Goal: Task Accomplishment & Management: Complete application form

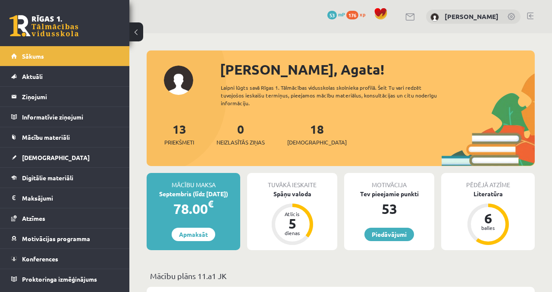
click at [310, 189] on div "Spāņu valoda" at bounding box center [292, 193] width 90 height 9
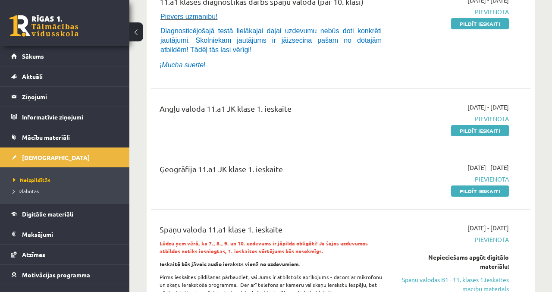
scroll to position [135, 0]
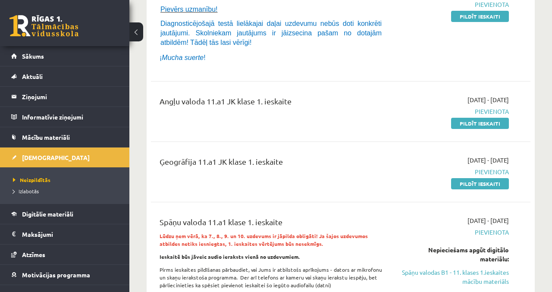
click at [492, 186] on link "Pildīt ieskaiti" at bounding box center [480, 183] width 58 height 11
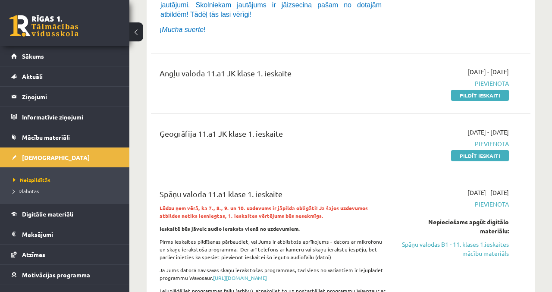
scroll to position [171, 0]
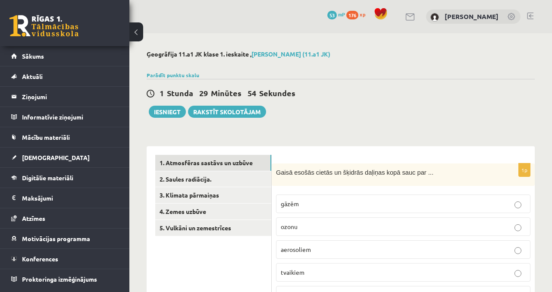
click at [241, 179] on link "2. Saules radiācija." at bounding box center [213, 179] width 116 height 16
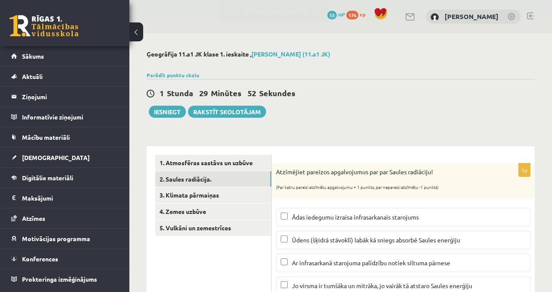
click at [242, 195] on link "3. Klimata pārmaiņas" at bounding box center [213, 195] width 116 height 16
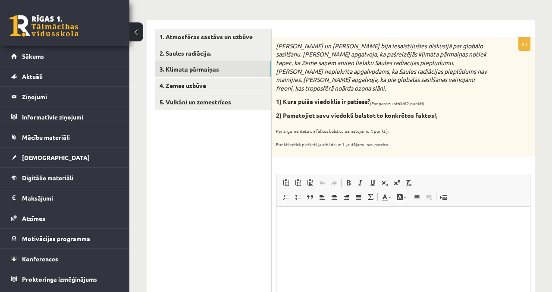
scroll to position [125, 0]
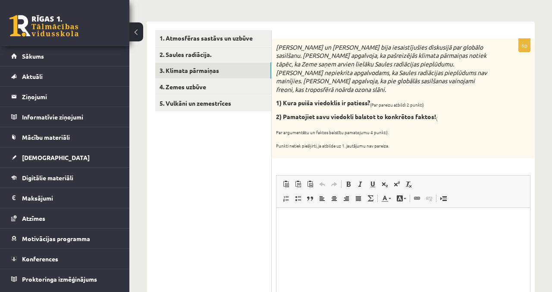
click at [236, 92] on link "4. Zemes uzbūve" at bounding box center [213, 87] width 116 height 16
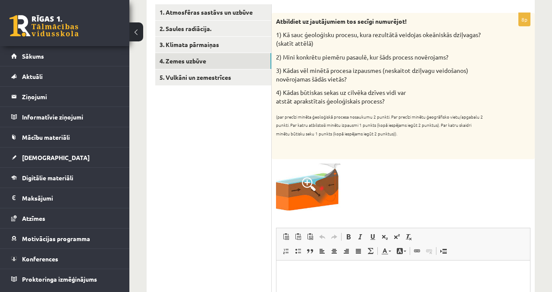
scroll to position [149, 0]
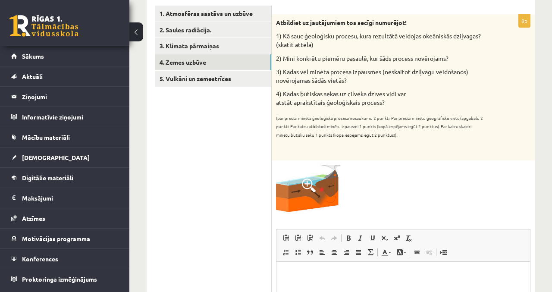
click at [231, 78] on link "5. Vulkāni un zemestrīces" at bounding box center [213, 79] width 116 height 16
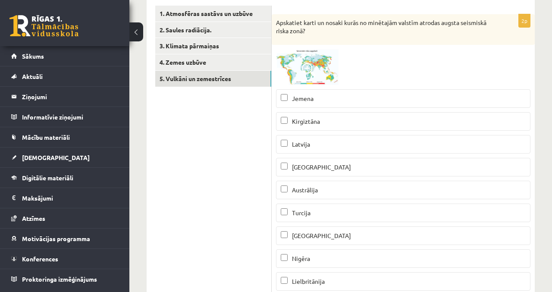
scroll to position [0, 0]
click at [252, 15] on link "1. Atmosfēras sastāvs un uzbūve" at bounding box center [213, 14] width 116 height 16
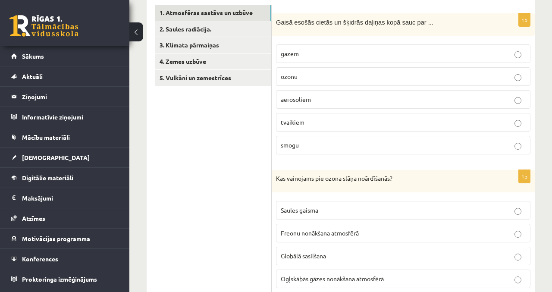
scroll to position [150, 0]
click at [186, 27] on link "2. Saules radiācija." at bounding box center [213, 30] width 116 height 16
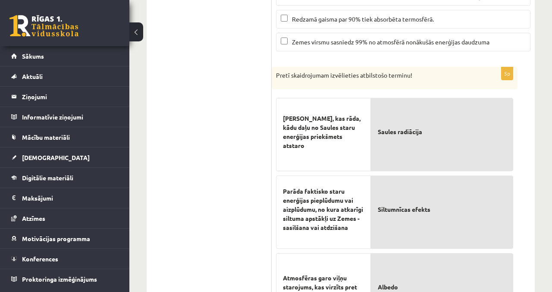
scroll to position [312, 0]
click at [309, 138] on span "Skaitlis, kas rāda, kādu daļu no Saules staru enerģijas priekšmets atstaro" at bounding box center [323, 133] width 81 height 36
click at [298, 116] on p "Skaitlis, kas rāda, kādu daļu no Saules staru enerģijas priekšmets atstaro" at bounding box center [323, 133] width 81 height 54
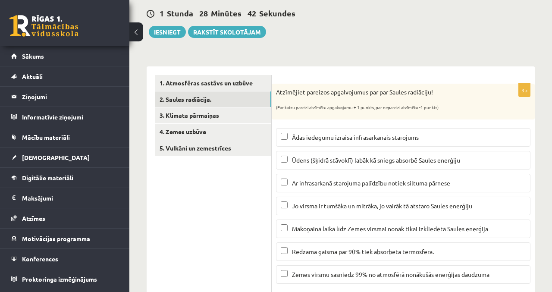
scroll to position [77, 0]
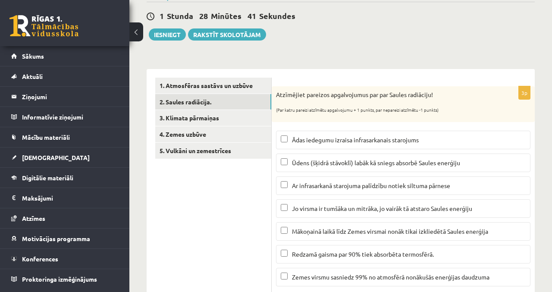
click at [241, 121] on link "3. Klimata pārmaiņas" at bounding box center [213, 118] width 116 height 16
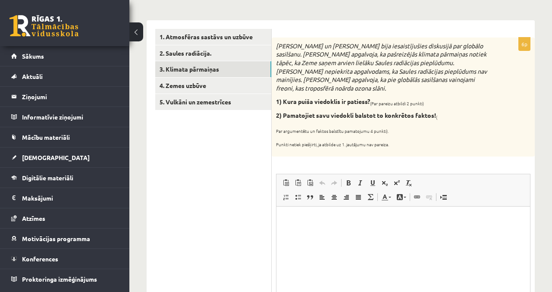
scroll to position [126, 0]
click at [238, 90] on link "4. Zemes uzbūve" at bounding box center [213, 86] width 116 height 16
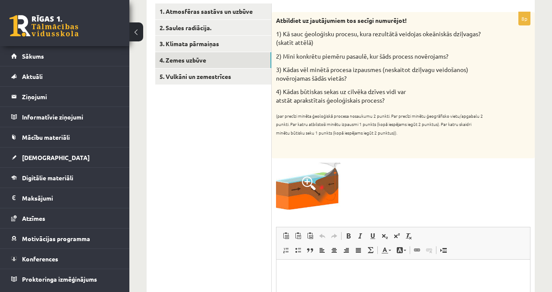
scroll to position [151, 0]
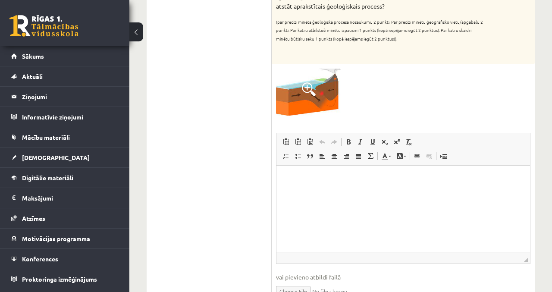
click at [443, 192] on html at bounding box center [404, 179] width 254 height 26
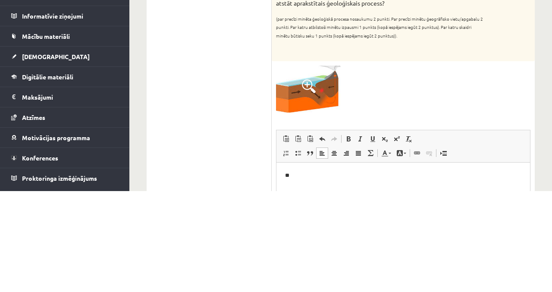
scroll to position [147, 0]
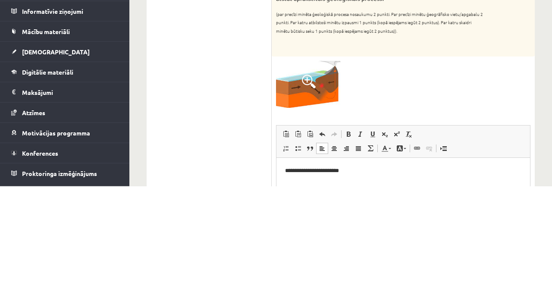
click at [308, 171] on p "**********" at bounding box center [403, 170] width 237 height 9
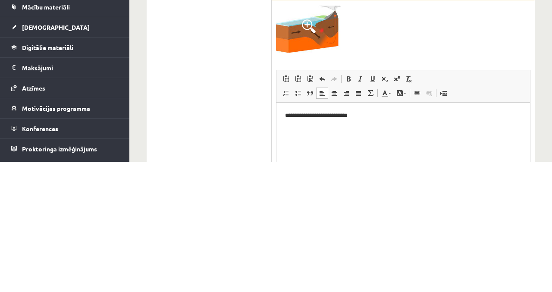
scroll to position [178, 0]
click at [427, 125] on html "**********" at bounding box center [404, 115] width 254 height 26
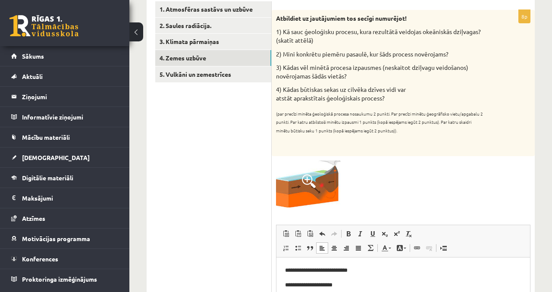
scroll to position [157, 0]
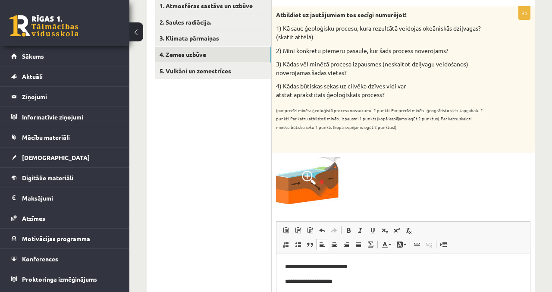
click at [251, 67] on link "5. Vulkāni un zemestrīces" at bounding box center [213, 71] width 116 height 16
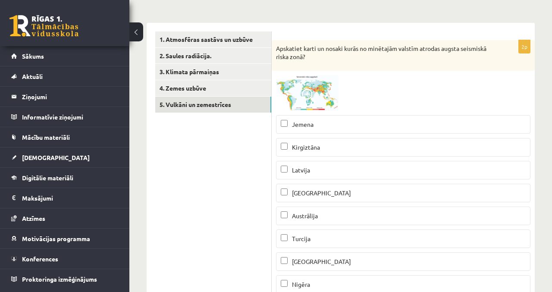
scroll to position [124, 0]
click at [314, 93] on span at bounding box center [309, 95] width 14 height 14
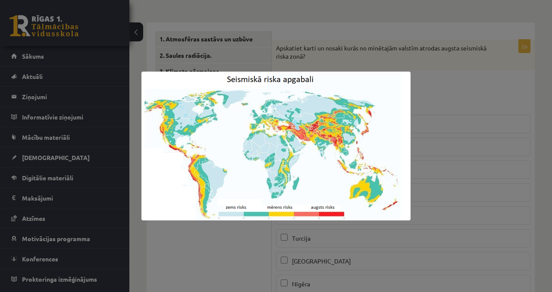
click at [474, 85] on div at bounding box center [276, 146] width 552 height 292
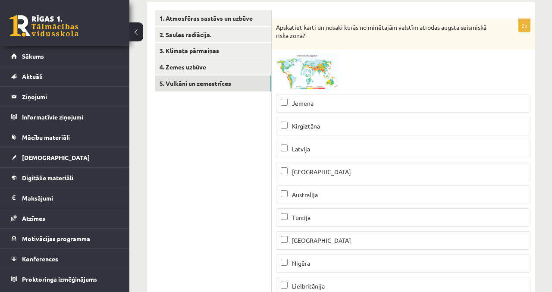
scroll to position [144, 0]
click at [311, 66] on img at bounding box center [308, 72] width 65 height 36
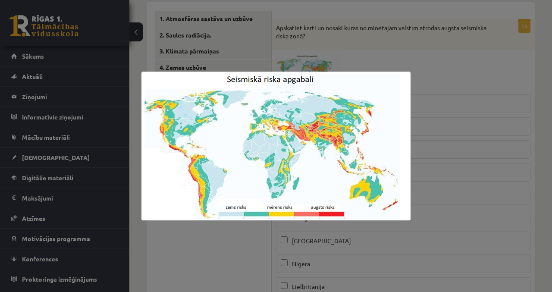
click at [508, 155] on div at bounding box center [276, 146] width 552 height 292
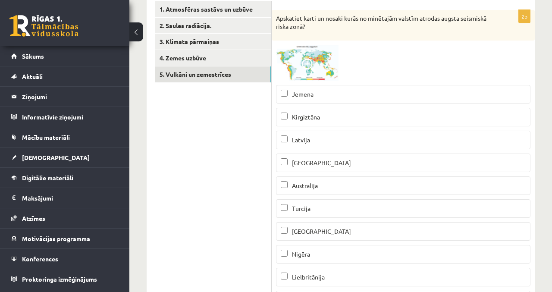
scroll to position [153, 0]
click at [248, 64] on link "4. Zemes uzbūve" at bounding box center [213, 58] width 116 height 16
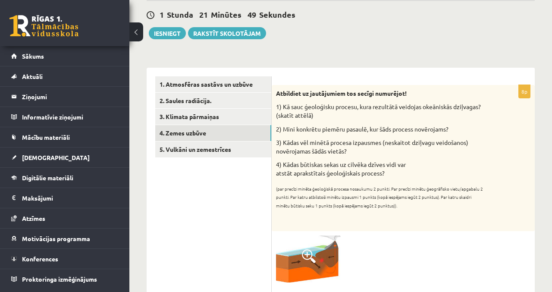
scroll to position [79, 0]
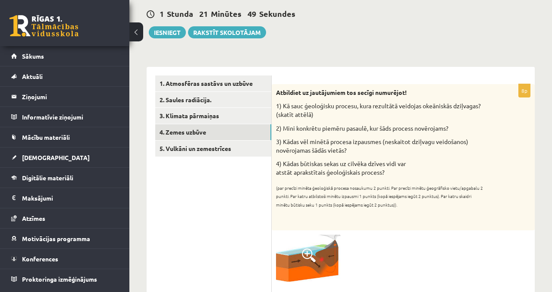
click at [218, 151] on link "5. Vulkāni un zemestrīces" at bounding box center [213, 149] width 116 height 16
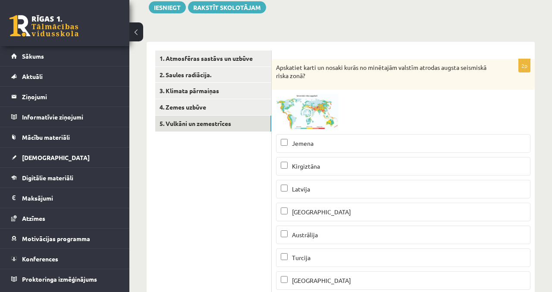
scroll to position [103, 0]
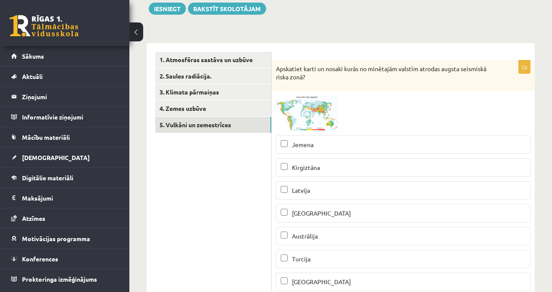
click at [328, 143] on p "Jemena" at bounding box center [403, 144] width 245 height 9
click at [325, 165] on p "Kirgiztāna" at bounding box center [403, 167] width 245 height 9
click at [330, 173] on label "Kirgiztāna" at bounding box center [403, 167] width 255 height 19
click at [337, 151] on label "Jemena" at bounding box center [403, 144] width 255 height 19
click at [337, 171] on label "Kirgiztāna" at bounding box center [403, 167] width 255 height 19
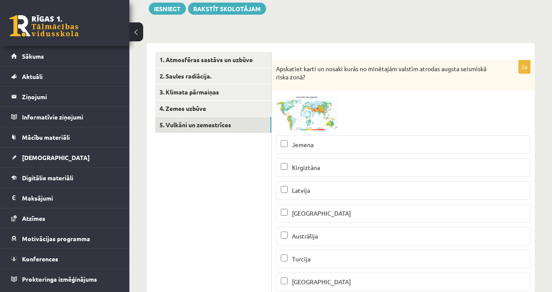
click at [334, 120] on img at bounding box center [308, 113] width 65 height 36
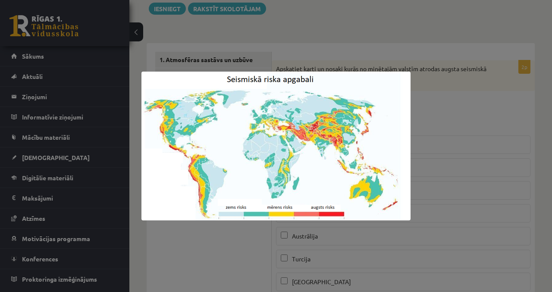
click at [469, 102] on div at bounding box center [276, 146] width 552 height 292
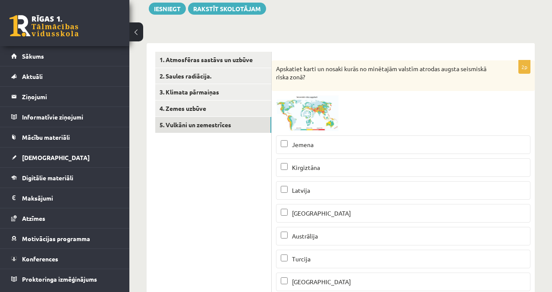
click at [321, 259] on p "Turcija" at bounding box center [403, 259] width 245 height 9
click at [356, 164] on p "Kirgiztāna" at bounding box center [403, 167] width 245 height 9
click at [312, 120] on span at bounding box center [309, 116] width 14 height 14
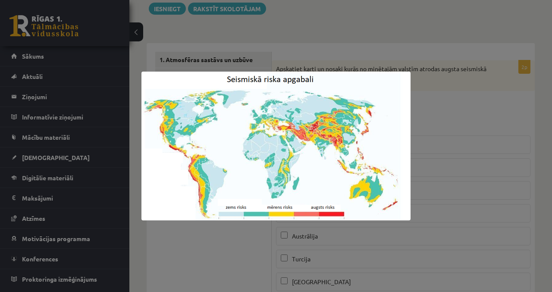
click at [451, 133] on div at bounding box center [276, 146] width 552 height 292
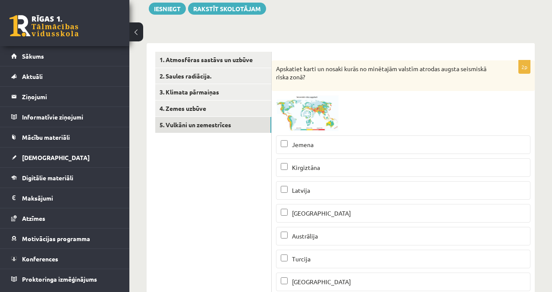
click at [361, 150] on label "Jemena" at bounding box center [403, 144] width 255 height 19
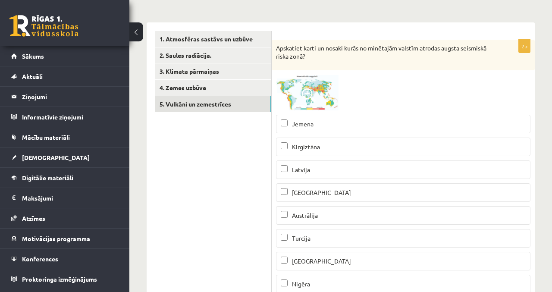
scroll to position [127, 0]
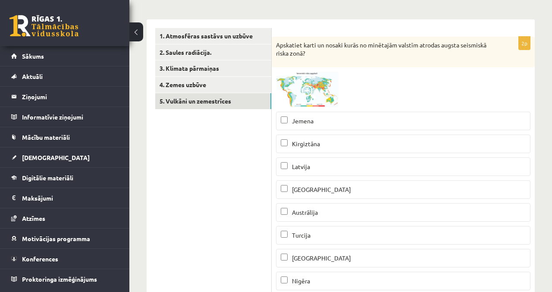
click at [349, 257] on p "Peru" at bounding box center [403, 258] width 245 height 9
click at [395, 146] on p "Kirgiztāna" at bounding box center [403, 143] width 245 height 9
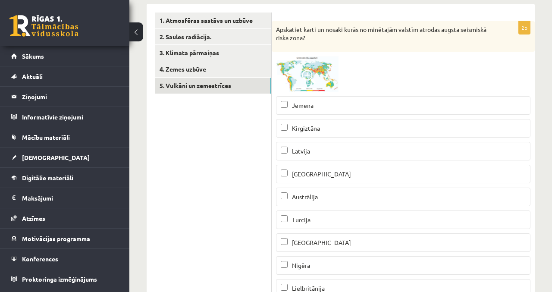
click at [316, 76] on img at bounding box center [308, 74] width 65 height 36
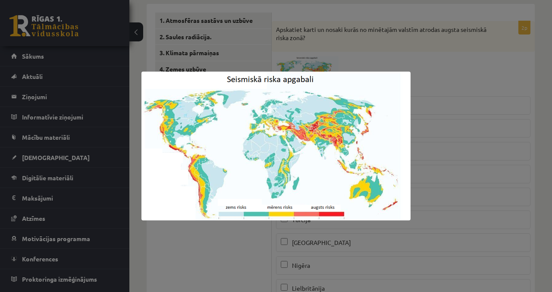
click at [479, 196] on div at bounding box center [276, 146] width 552 height 292
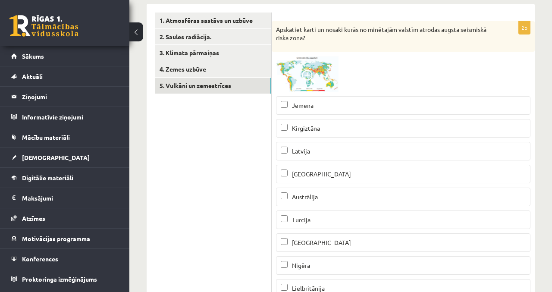
click at [327, 67] on img at bounding box center [308, 74] width 65 height 36
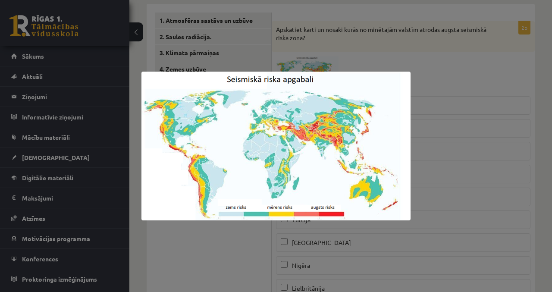
click at [450, 67] on div at bounding box center [276, 146] width 552 height 292
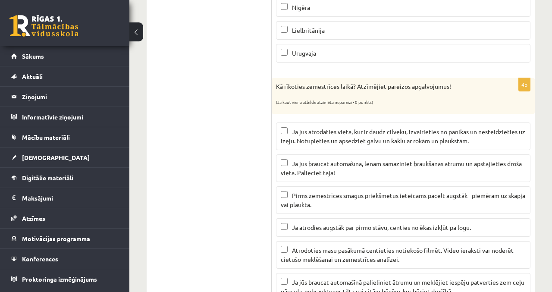
scroll to position [400, 0]
click at [482, 142] on label "Ja jūs atrodaties vietā, kur ir daudz cilvēku, izvairieties no panikas un neste…" at bounding box center [403, 137] width 255 height 28
click at [515, 167] on p "Ja jūs braucat automašīnā, lēnām samaziniet braukšanas ātrumu un apstājieties d…" at bounding box center [403, 168] width 245 height 18
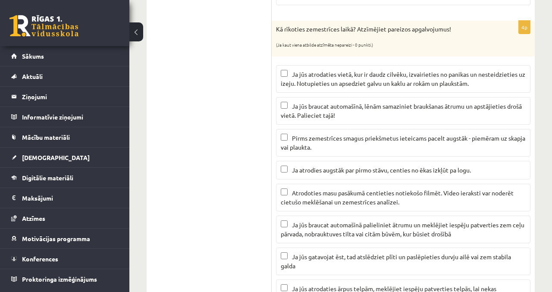
click at [505, 258] on p "Ja jūs gatavojat ēst, tad atslēdziet plīti un paslēpieties durvju ailē vai zem …" at bounding box center [403, 261] width 245 height 18
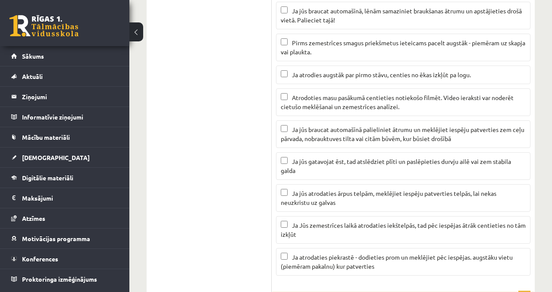
scroll to position [555, 0]
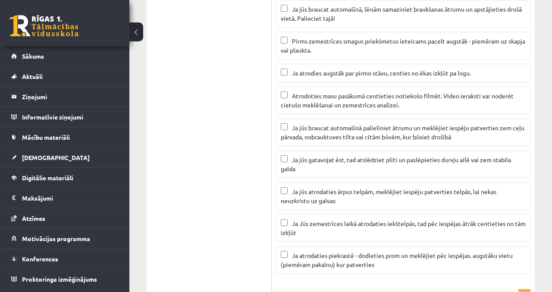
click at [467, 252] on span "Ja atrodaties piekrastē - dodieties prom un meklējiet pēc iespējas. augstāku vi…" at bounding box center [397, 260] width 232 height 17
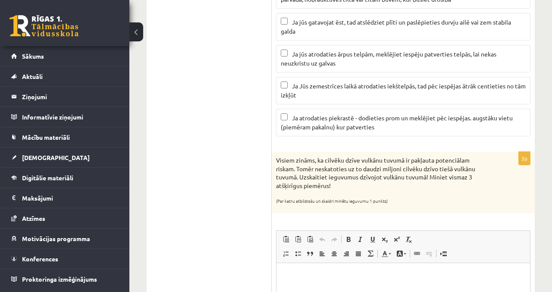
scroll to position [694, 0]
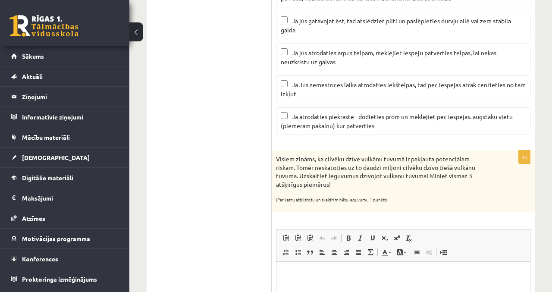
click at [317, 288] on html at bounding box center [404, 275] width 254 height 26
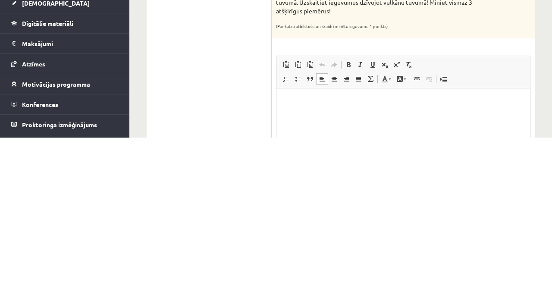
scroll to position [721, 0]
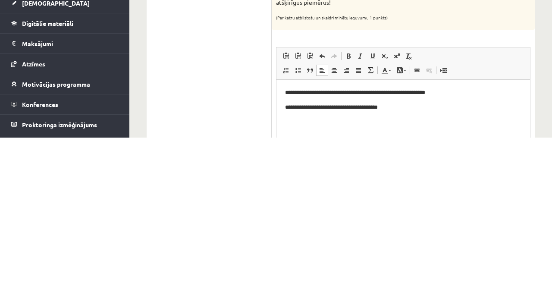
click at [477, 120] on html "**********" at bounding box center [404, 100] width 254 height 41
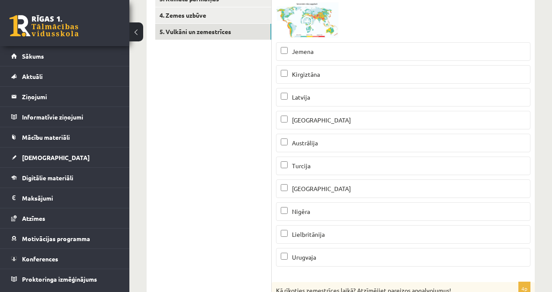
scroll to position [0, 0]
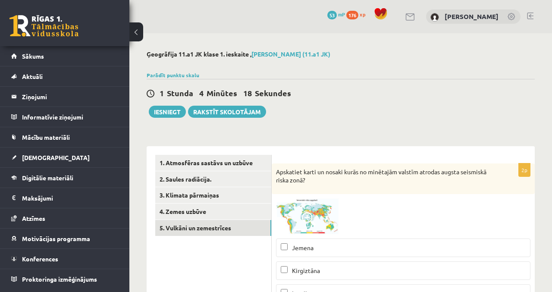
click at [229, 213] on link "4. Zemes uzbūve" at bounding box center [213, 212] width 116 height 16
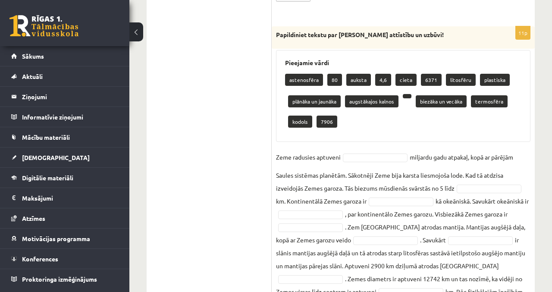
scroll to position [566, 0]
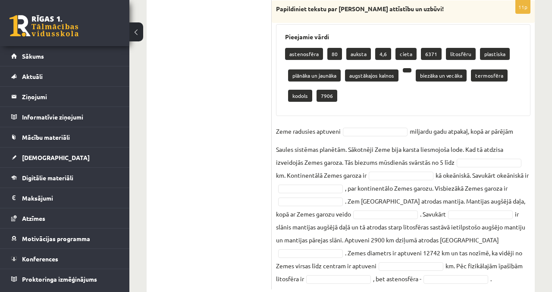
click at [386, 58] on p "4,6" at bounding box center [383, 54] width 16 height 12
click at [386, 54] on p "4,6" at bounding box center [383, 54] width 16 height 12
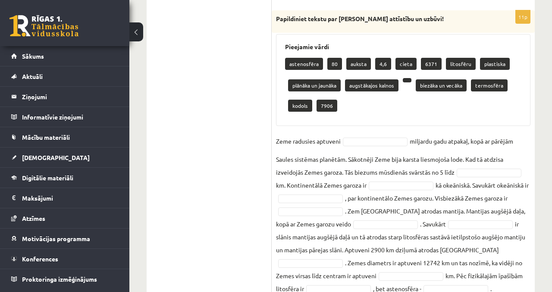
click at [378, 58] on p "4,6" at bounding box center [383, 64] width 16 height 12
click at [378, 62] on p "4,6" at bounding box center [383, 64] width 16 height 12
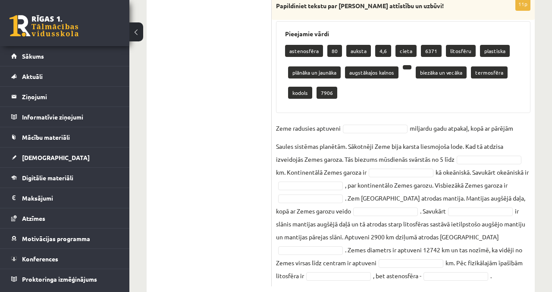
click at [377, 48] on p "4,6" at bounding box center [383, 51] width 16 height 12
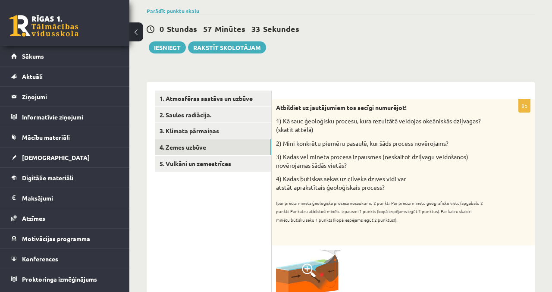
scroll to position [69, 0]
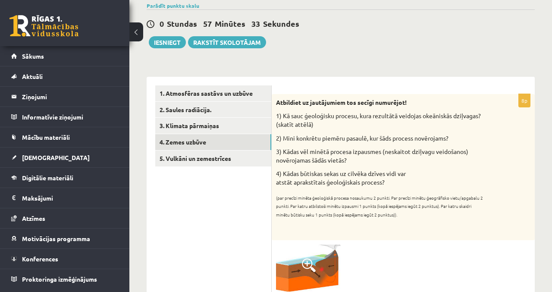
click at [228, 130] on link "3. Klimata pārmaiņas" at bounding box center [213, 126] width 116 height 16
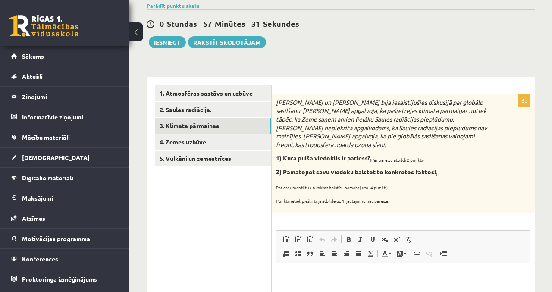
scroll to position [0, 0]
click at [253, 92] on link "1. Atmosfēras sastāvs un uzbūve" at bounding box center [213, 93] width 116 height 16
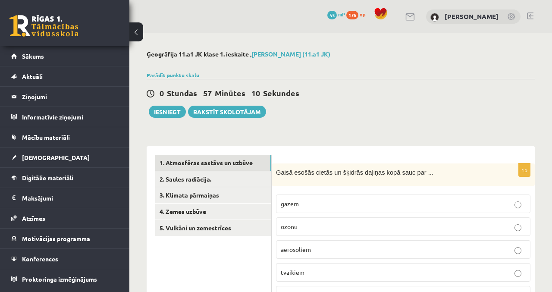
click at [236, 182] on link "2. Saules radiācija." at bounding box center [213, 179] width 116 height 16
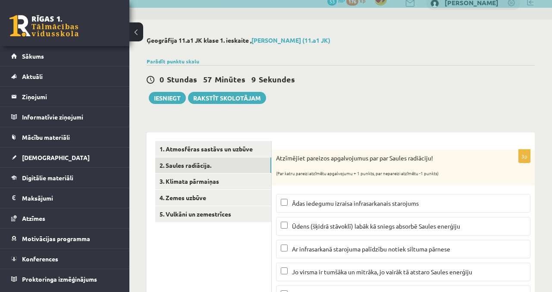
scroll to position [15, 0]
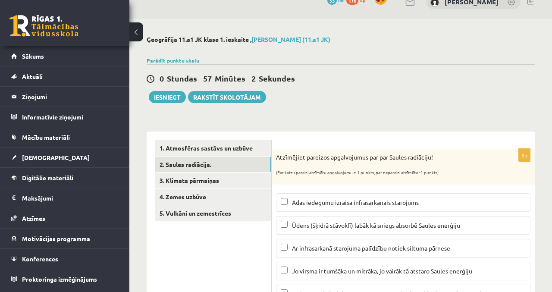
click at [227, 185] on link "3. Klimata pārmaiņas" at bounding box center [213, 181] width 116 height 16
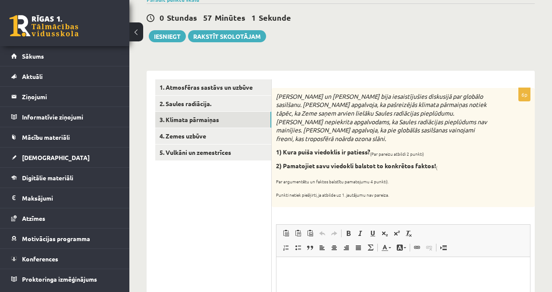
scroll to position [0, 0]
click at [334, 274] on p "Визуальный текстовый редактор, wiswyg-editor-user-answer-47025013895800" at bounding box center [403, 269] width 236 height 9
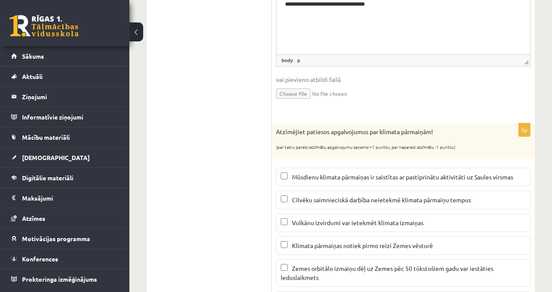
scroll to position [368, 0]
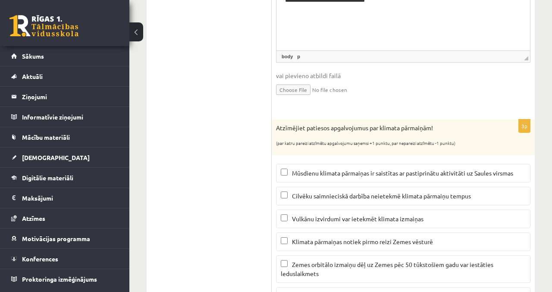
click at [363, 215] on span "Vulkānu izvirdumi var ietekmēt klimata izmaiņas" at bounding box center [358, 219] width 132 height 8
click at [341, 261] on span "Zemes orbitālo izmaiņu dēļ uz Zemes pēc 50 tūkstošiem gadu var iestāties ledusl…" at bounding box center [387, 269] width 213 height 17
click at [363, 292] on span "Metāns ir siltumnīcas efekta izraisoša gāze" at bounding box center [350, 297] width 116 height 8
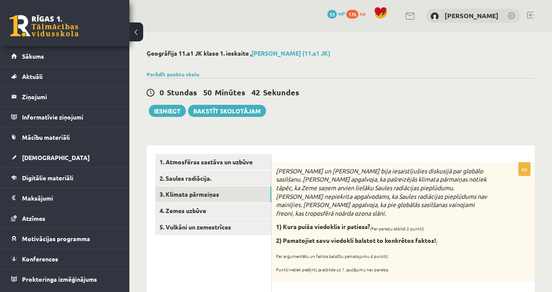
scroll to position [0, 0]
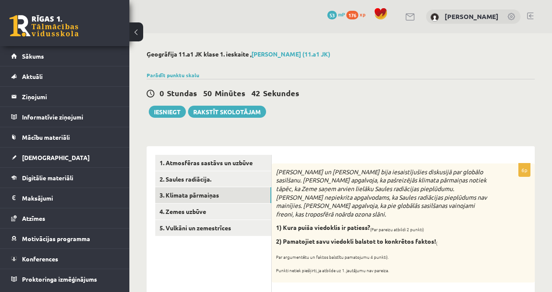
click at [236, 181] on link "2. Saules radiācija." at bounding box center [213, 179] width 116 height 16
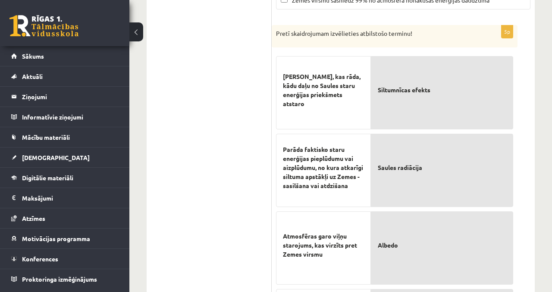
scroll to position [354, 0]
click at [423, 219] on p "Albedo" at bounding box center [442, 246] width 129 height 54
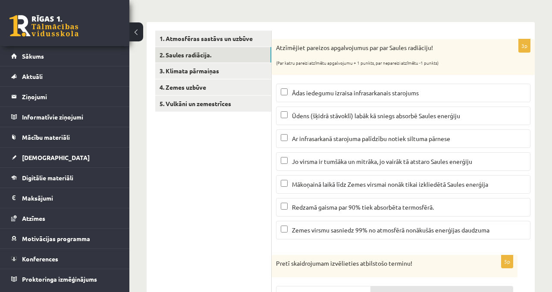
scroll to position [123, 0]
click at [437, 109] on label "Ūdens (šķidrā stāvoklī) labāk kā sniegs absorbē Saules enerģiju" at bounding box center [403, 116] width 255 height 19
click at [439, 132] on label "Ar infrasarkanā starojuma palīdzību notiek siltuma pārnese" at bounding box center [403, 139] width 255 height 19
click at [436, 191] on label "Mākoņainā laikā līdz Zemes virsmai nonāk tikai izkliedētā Saules enerģija" at bounding box center [403, 185] width 255 height 19
click at [245, 41] on link "1. Atmosfēras sastāvs un uzbūve" at bounding box center [213, 39] width 116 height 16
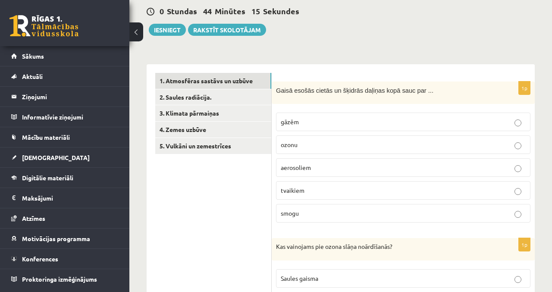
scroll to position [82, 0]
click at [403, 166] on p "aerosoliem" at bounding box center [403, 167] width 245 height 9
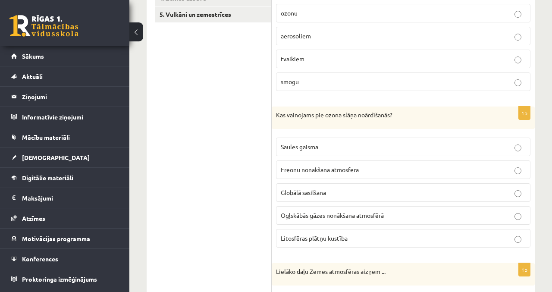
scroll to position [215, 0]
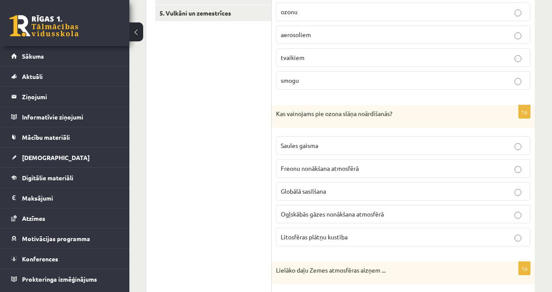
click at [402, 167] on p "Freonu nonākšana atmosfērā" at bounding box center [403, 168] width 245 height 9
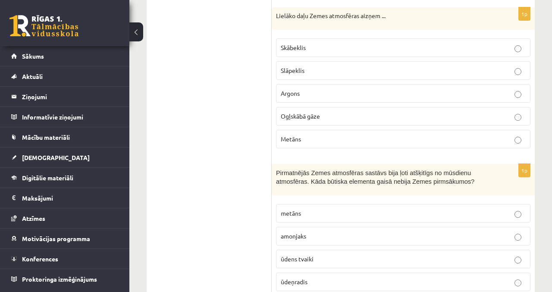
scroll to position [469, 0]
click at [286, 62] on label "Slāpeklis" at bounding box center [403, 70] width 255 height 19
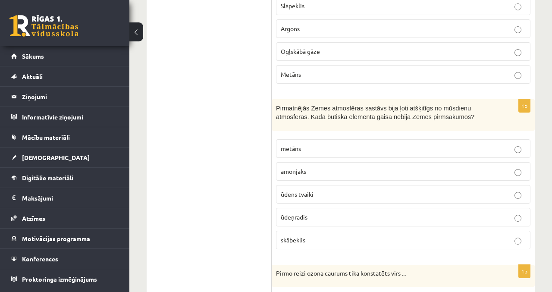
scroll to position [535, 0]
click at [291, 240] on label "skābeklis" at bounding box center [403, 239] width 255 height 19
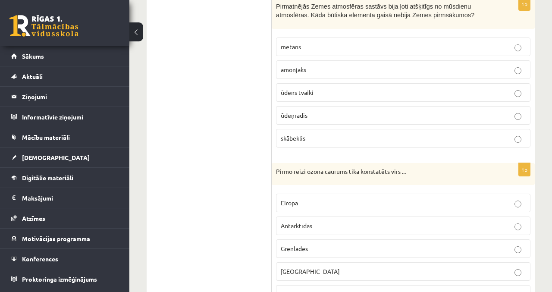
scroll to position [637, 0]
click at [290, 226] on label "Antarktīdas" at bounding box center [403, 225] width 255 height 19
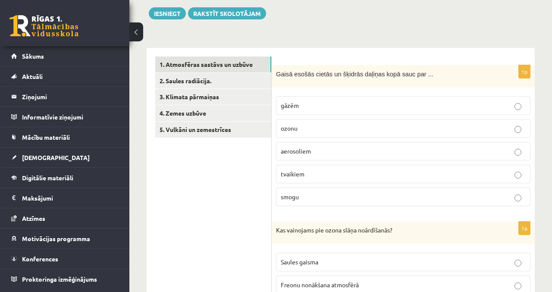
scroll to position [88, 0]
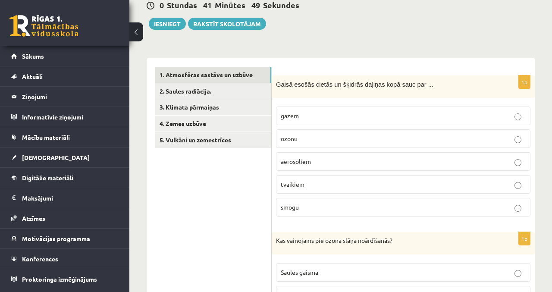
click at [183, 89] on link "2. Saules radiācija." at bounding box center [213, 91] width 116 height 16
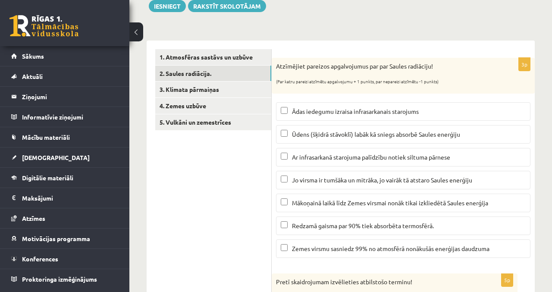
scroll to position [103, 0]
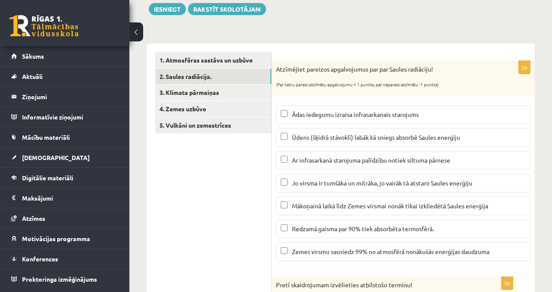
click at [170, 92] on link "3. Klimata pārmaiņas" at bounding box center [213, 93] width 116 height 16
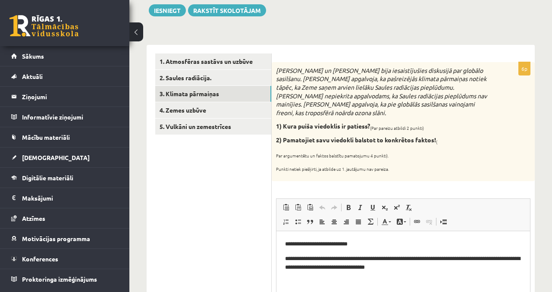
scroll to position [101, 0]
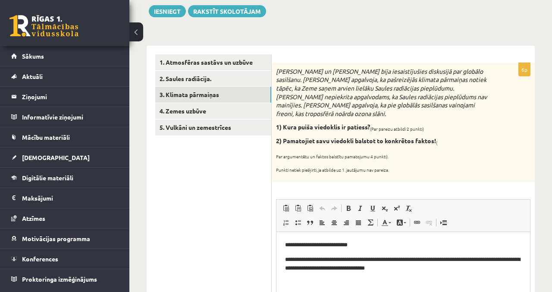
click at [177, 112] on link "4. Zemes uzbūve" at bounding box center [213, 111] width 116 height 16
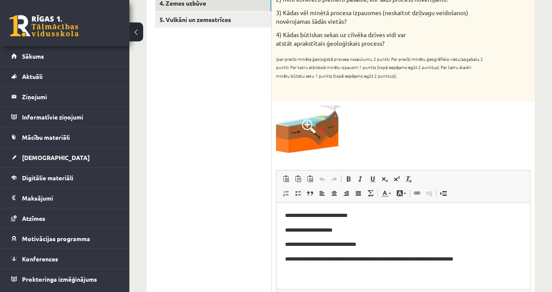
scroll to position [210, 0]
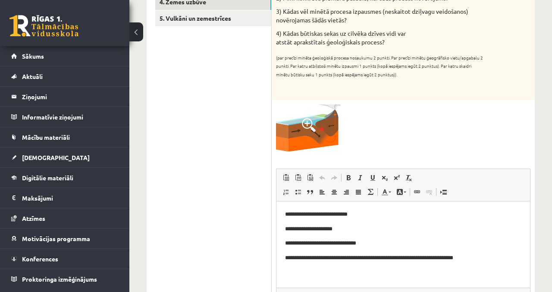
click at [299, 232] on p "**********" at bounding box center [403, 229] width 237 height 9
click at [404, 234] on body "**********" at bounding box center [403, 236] width 236 height 53
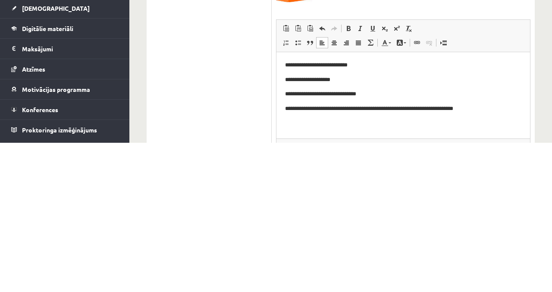
click at [382, 101] on body "**********" at bounding box center [403, 87] width 236 height 53
click at [381, 91] on p "**********" at bounding box center [403, 94] width 237 height 9
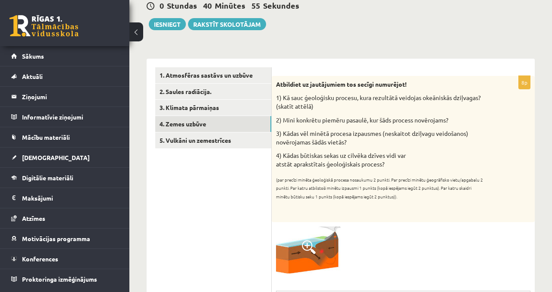
scroll to position [82, 0]
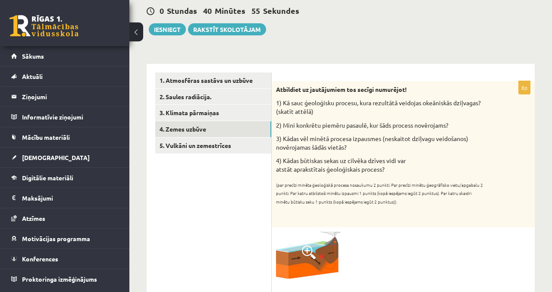
click at [247, 145] on link "5. Vulkāni un zemestrīces" at bounding box center [213, 146] width 116 height 16
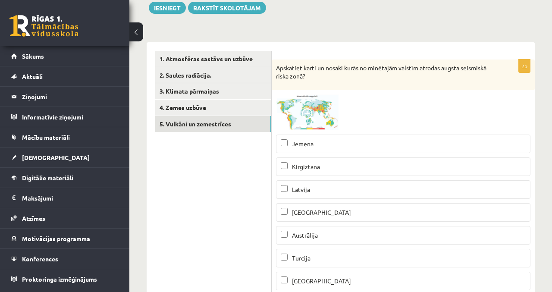
scroll to position [104, 0]
click at [198, 108] on link "4. Zemes uzbūve" at bounding box center [213, 108] width 116 height 16
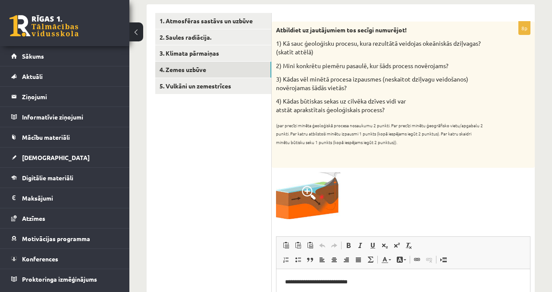
scroll to position [143, 0]
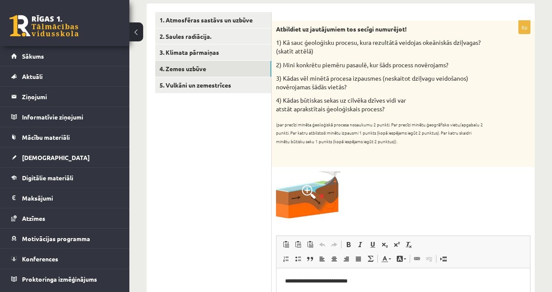
click at [212, 51] on link "3. Klimata pārmaiņas" at bounding box center [213, 52] width 116 height 16
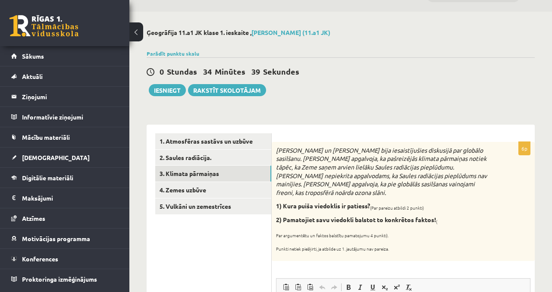
scroll to position [13, 0]
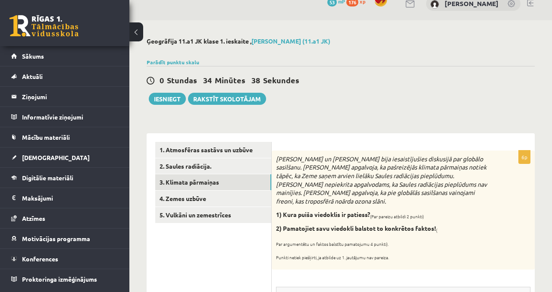
click at [211, 165] on link "2. Saules radiācija." at bounding box center [213, 166] width 116 height 16
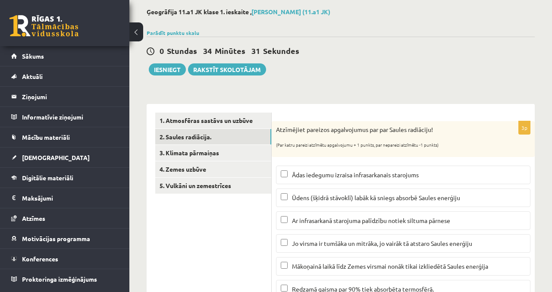
scroll to position [0, 0]
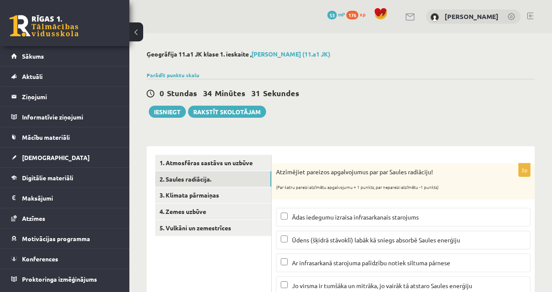
click at [240, 172] on link "2. Saules radiācija." at bounding box center [213, 179] width 116 height 16
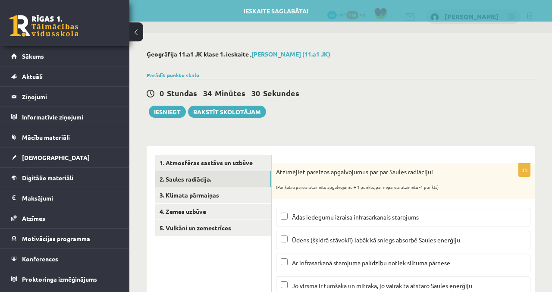
click at [221, 160] on link "1. Atmosfēras sastāvs un uzbūve" at bounding box center [213, 163] width 116 height 16
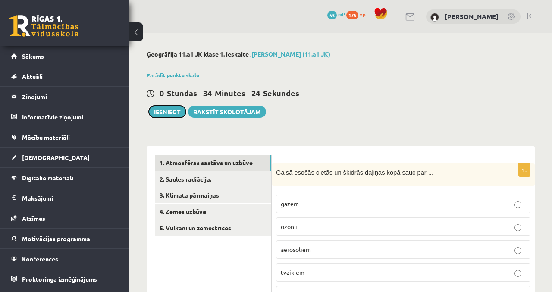
click at [164, 109] on button "Iesniegt" at bounding box center [167, 112] width 37 height 12
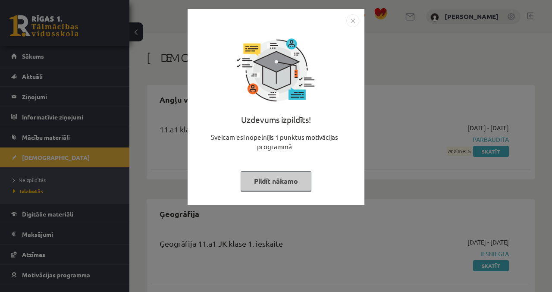
click at [279, 184] on button "Pildīt nākamo" at bounding box center [276, 181] width 71 height 20
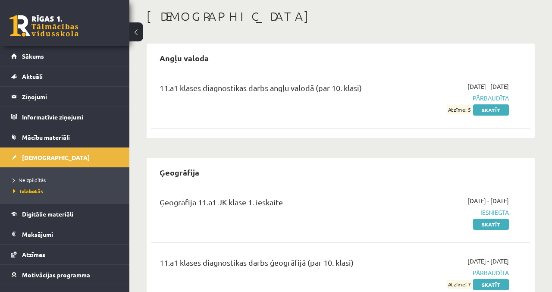
scroll to position [57, 0]
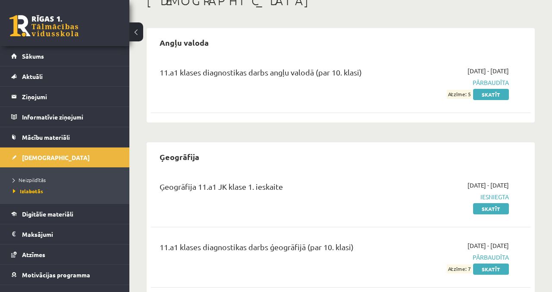
click at [38, 56] on span "Sākums" at bounding box center [33, 56] width 22 height 8
